Goal: Check status: Check status

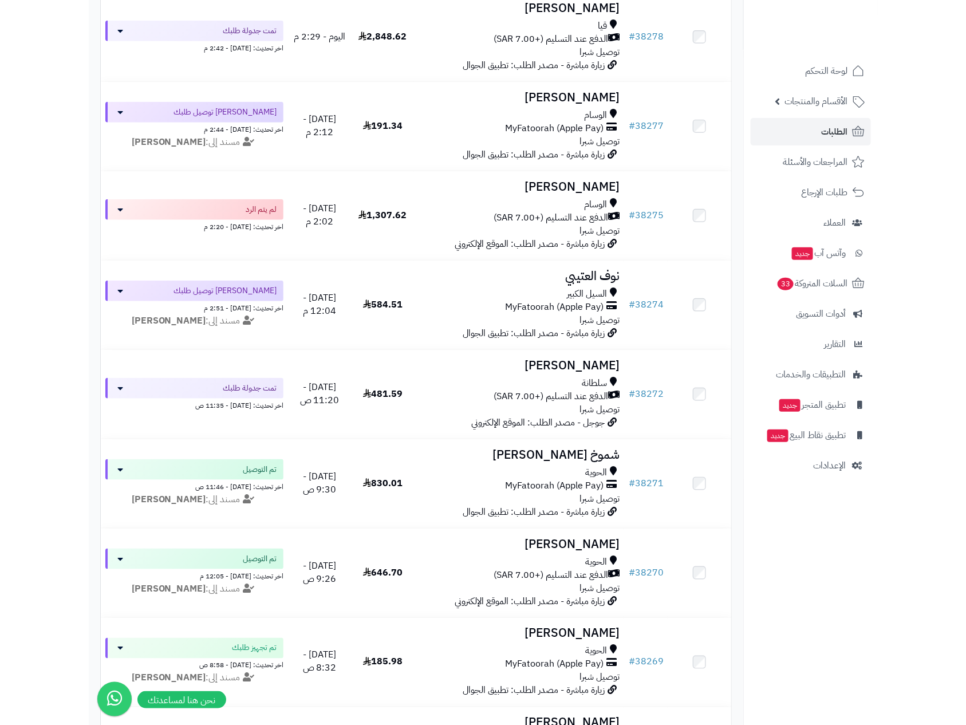
scroll to position [172, 0]
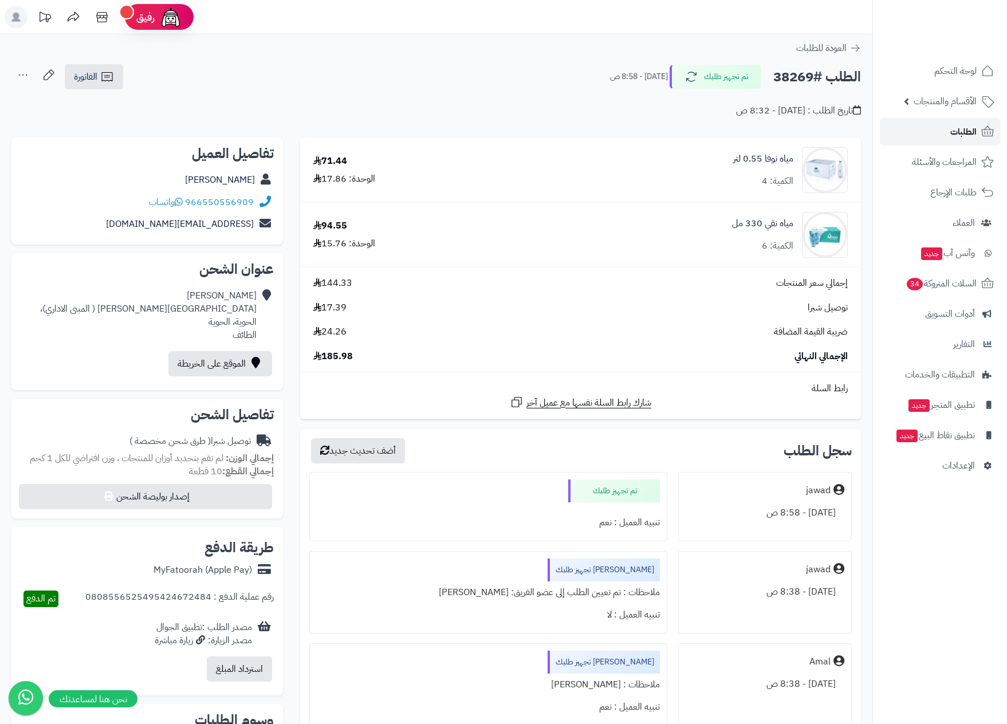
click at [927, 141] on link "الطلبات" at bounding box center [940, 131] width 120 height 27
